Goal: Task Accomplishment & Management: Use online tool/utility

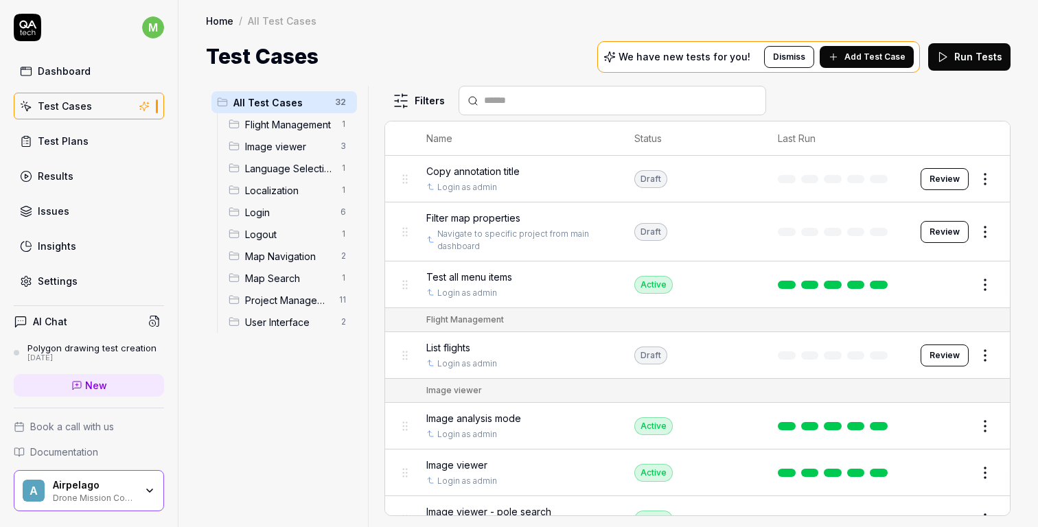
click at [477, 267] on td "Test all menu items Login as admin" at bounding box center [516, 284] width 208 height 47
click at [482, 273] on span "Test all menu items" at bounding box center [469, 277] width 86 height 14
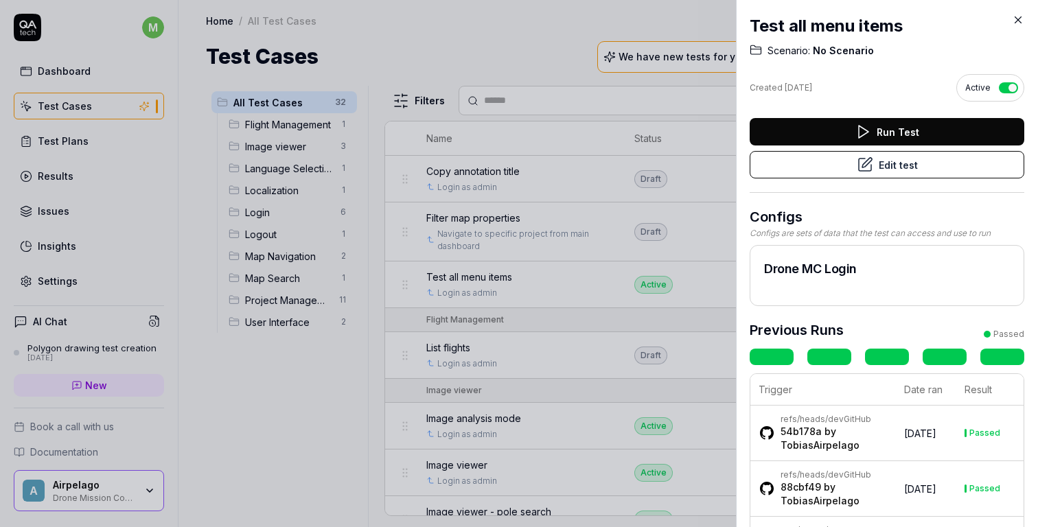
click at [872, 178] on div "Run Test Edit test" at bounding box center [886, 155] width 275 height 75
click at [877, 165] on button "Edit test" at bounding box center [886, 164] width 275 height 27
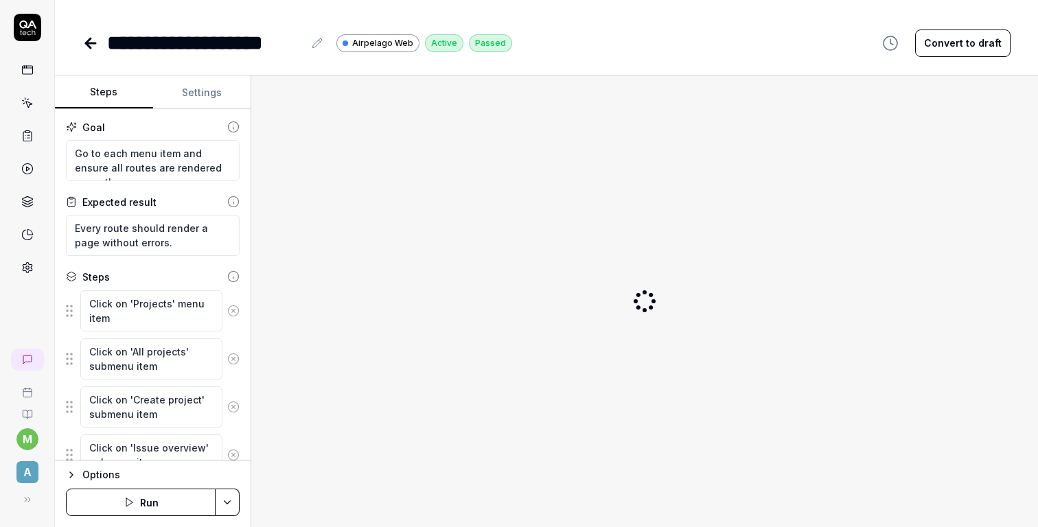
type textarea "*"
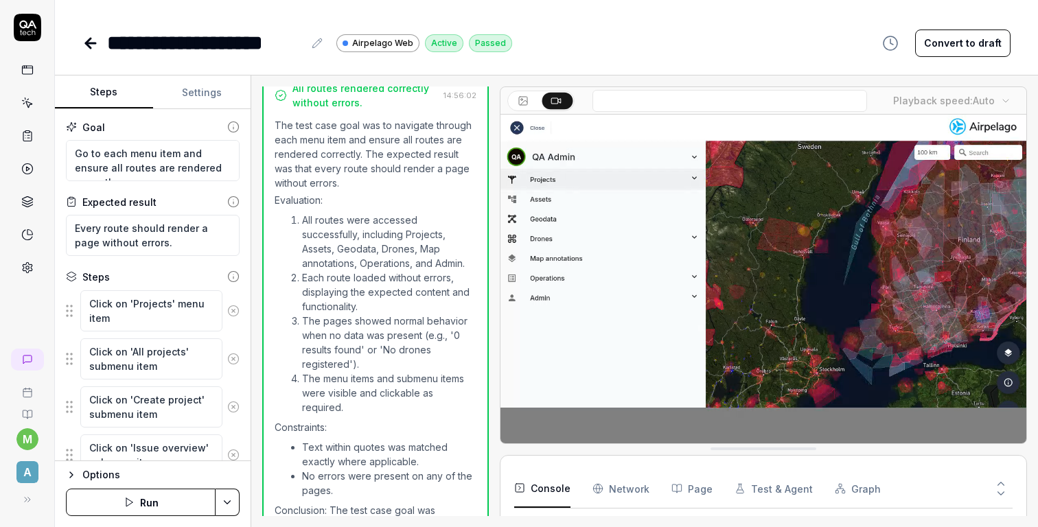
click at [90, 39] on icon at bounding box center [90, 43] width 16 height 16
